Goal: Information Seeking & Learning: Learn about a topic

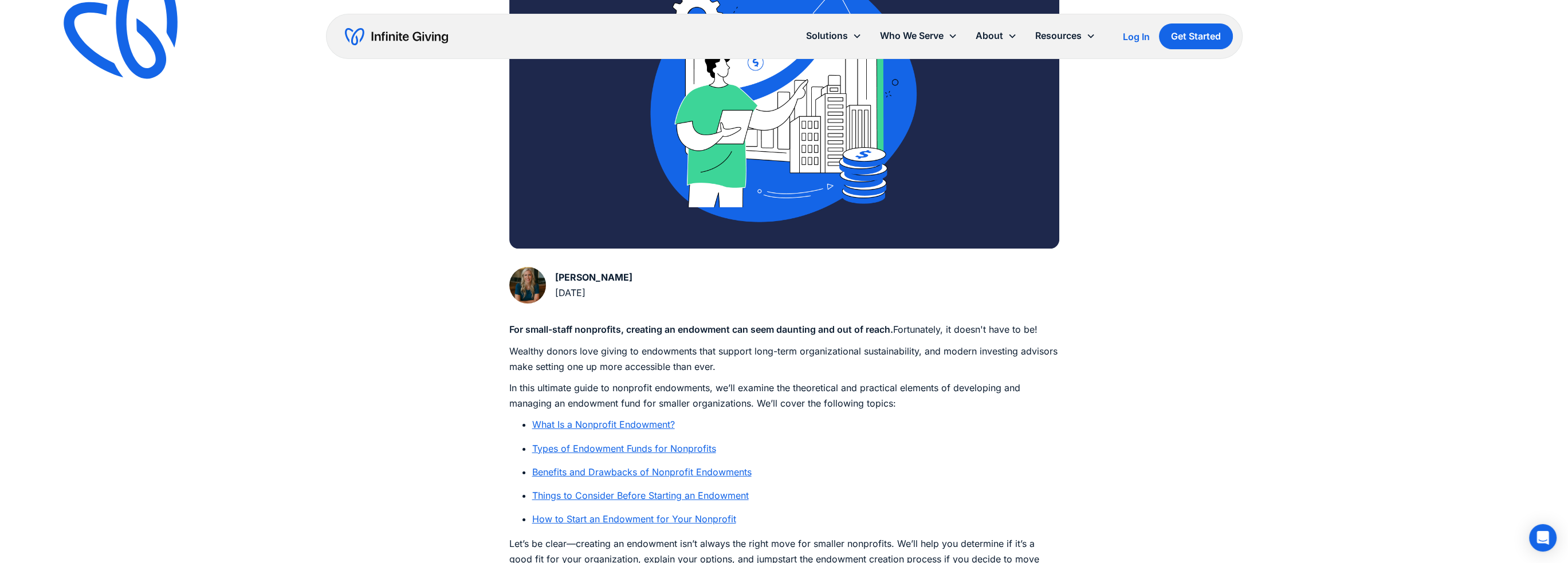
scroll to position [343, 0]
click at [618, 428] on link "What Is a Nonprofit Endowment?" at bounding box center [603, 424] width 142 height 12
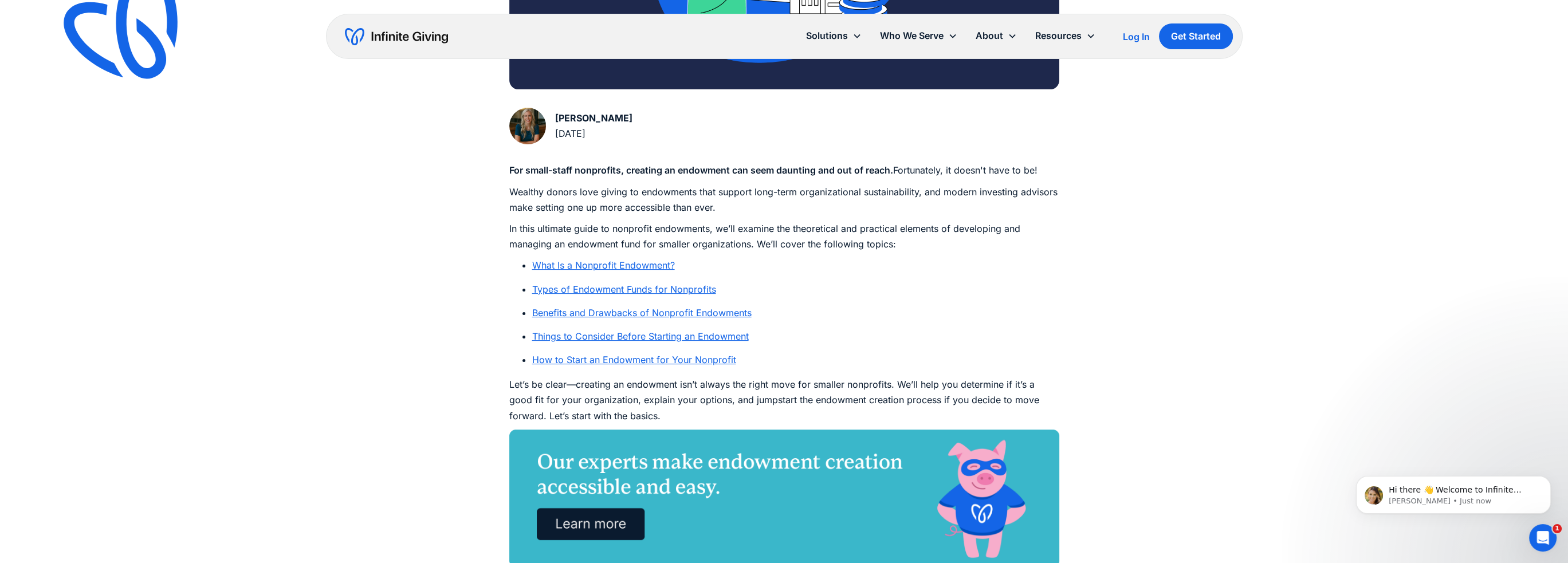
click at [649, 337] on link "Things to Consider Before Starting an Endowment" at bounding box center [641, 336] width 217 height 12
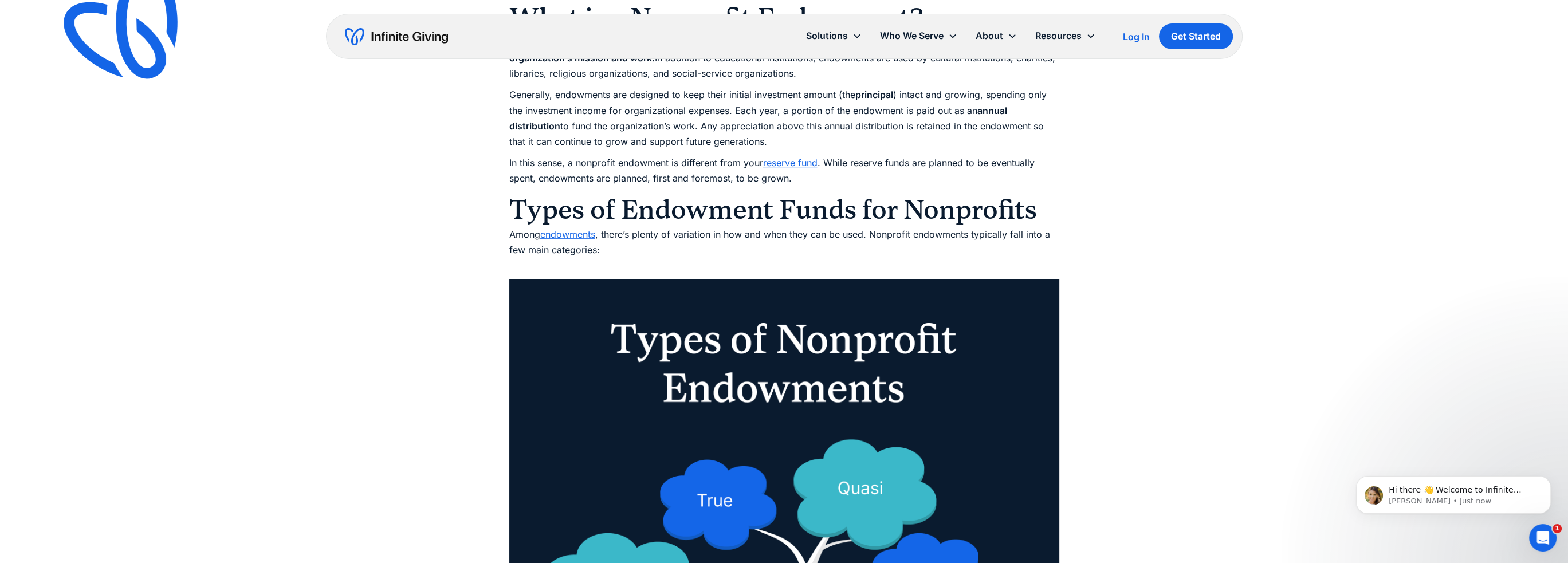
scroll to position [343, 0]
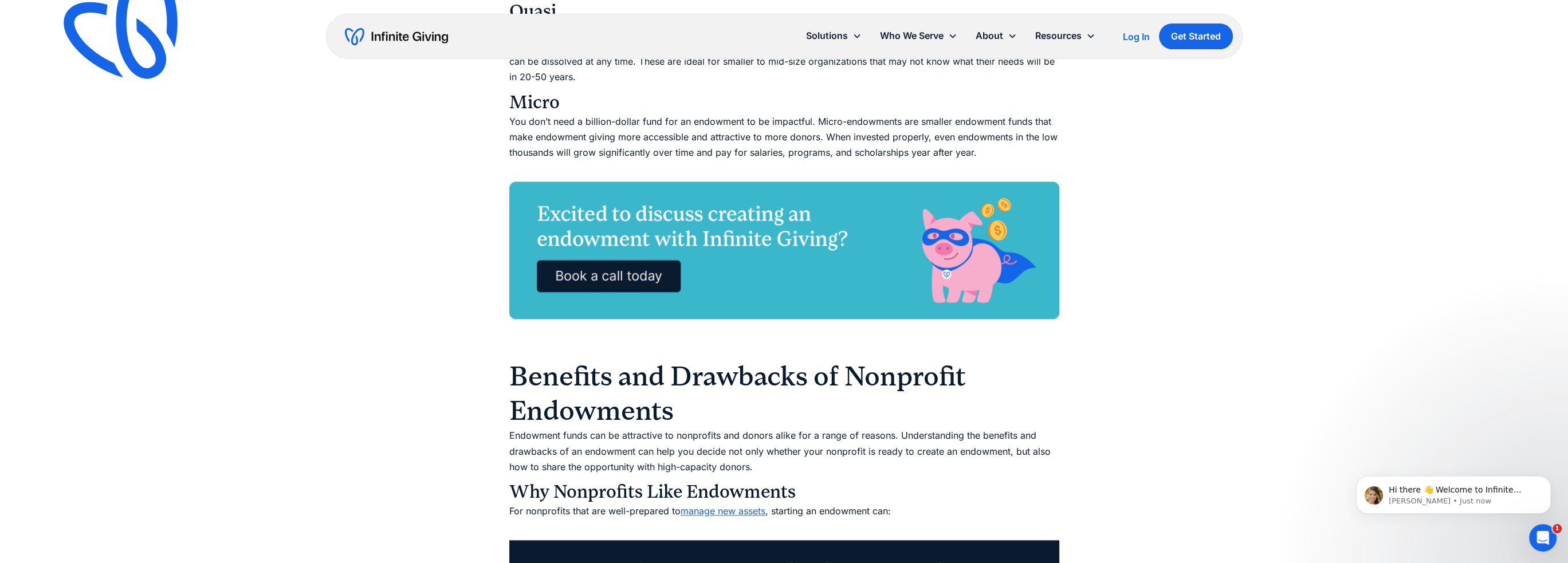
scroll to position [2292, 0]
